Goal: Task Accomplishment & Management: Use online tool/utility

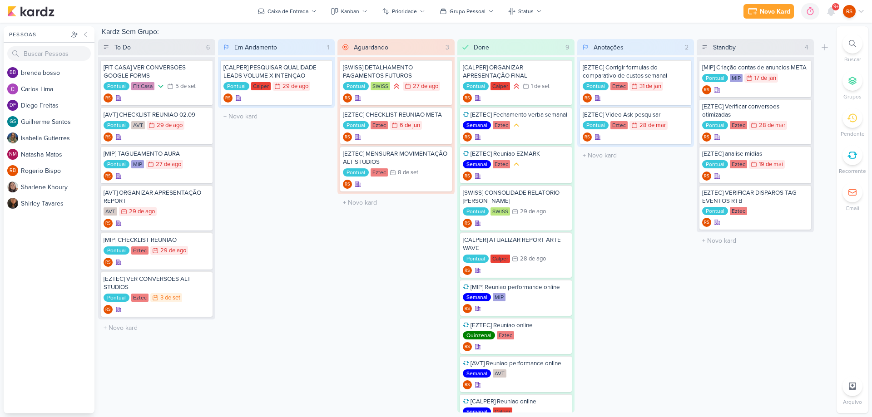
click at [855, 154] on icon at bounding box center [852, 155] width 9 height 6
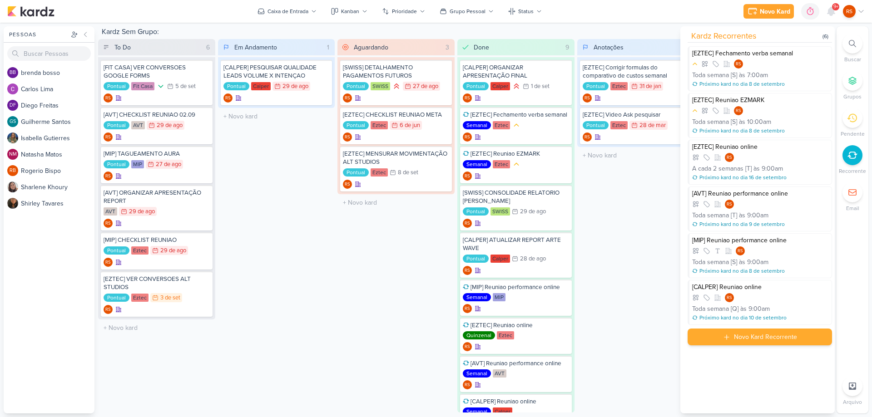
click at [759, 337] on div "Novo Kard Recorrente" at bounding box center [765, 337] width 63 height 10
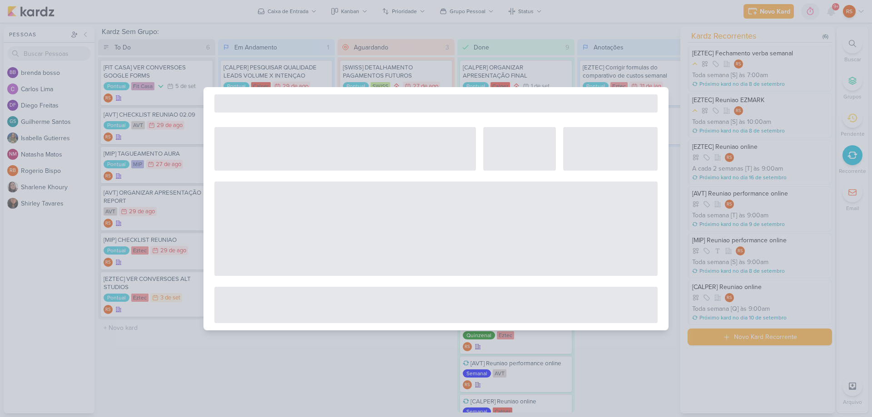
select select "5"
select select "pm"
select select "week"
select select "9"
select select "America/Sao_Paulo"
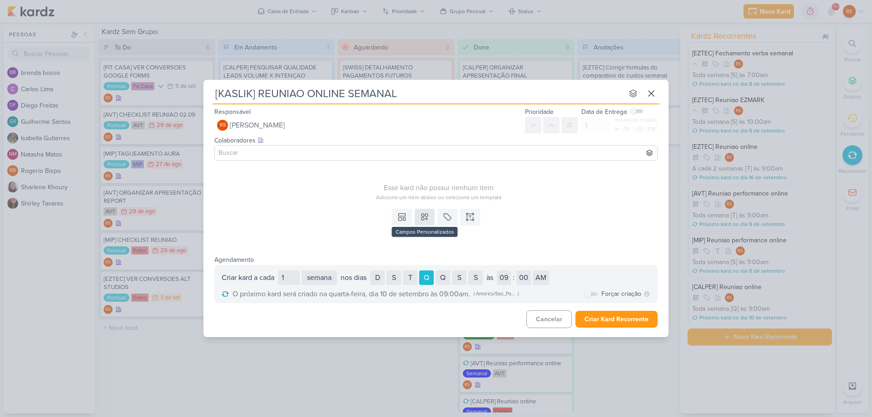
type input "[KASLIK] REUNIAO ONLINE SEMANAL"
click at [426, 215] on icon at bounding box center [424, 217] width 9 height 9
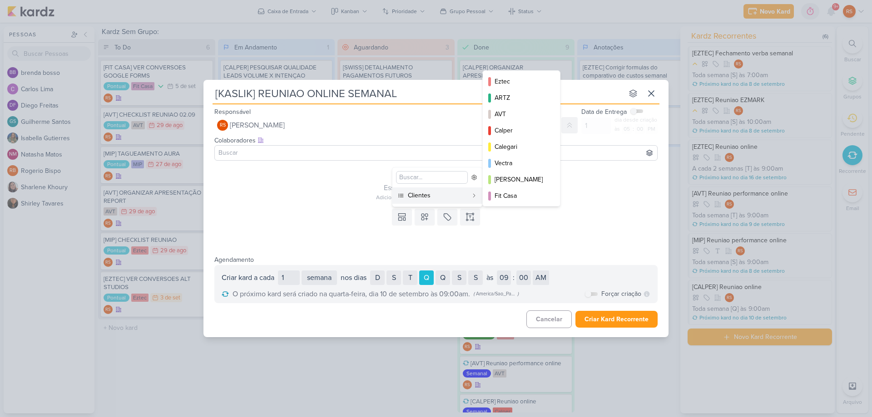
scroll to position [132, 0]
click at [516, 124] on button "Kaslik" at bounding box center [521, 130] width 77 height 16
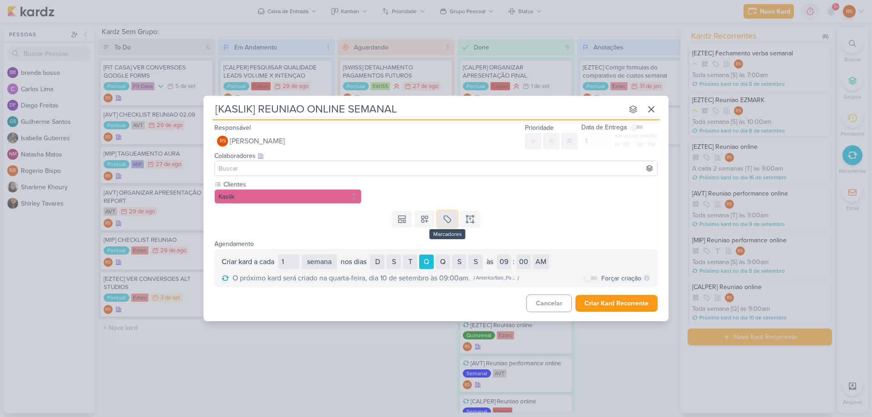
click at [447, 222] on icon at bounding box center [447, 219] width 7 height 7
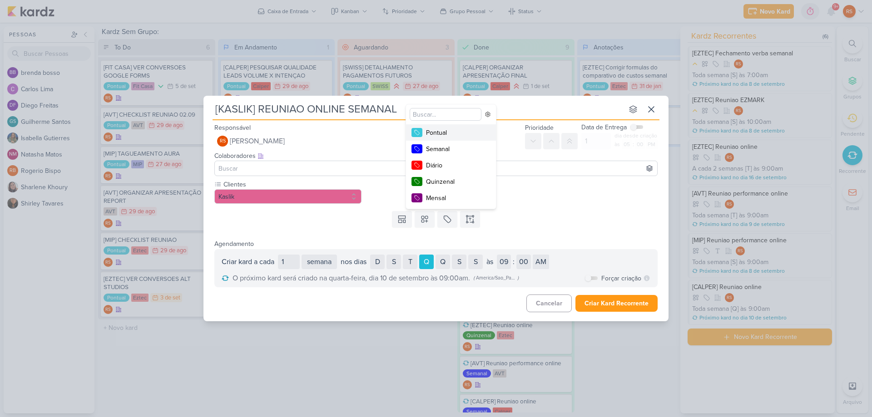
click at [440, 129] on div "Pontual" at bounding box center [455, 133] width 59 height 10
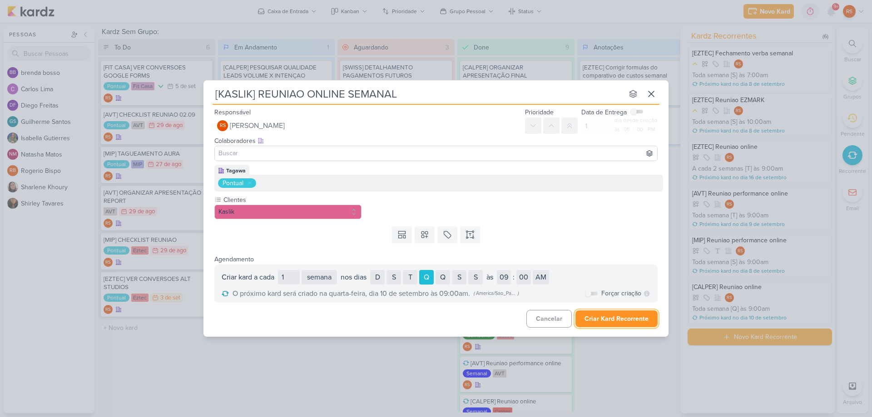
click at [619, 315] on button "Criar Kard Recorrente" at bounding box center [616, 319] width 82 height 17
